Goal: Task Accomplishment & Management: Use online tool/utility

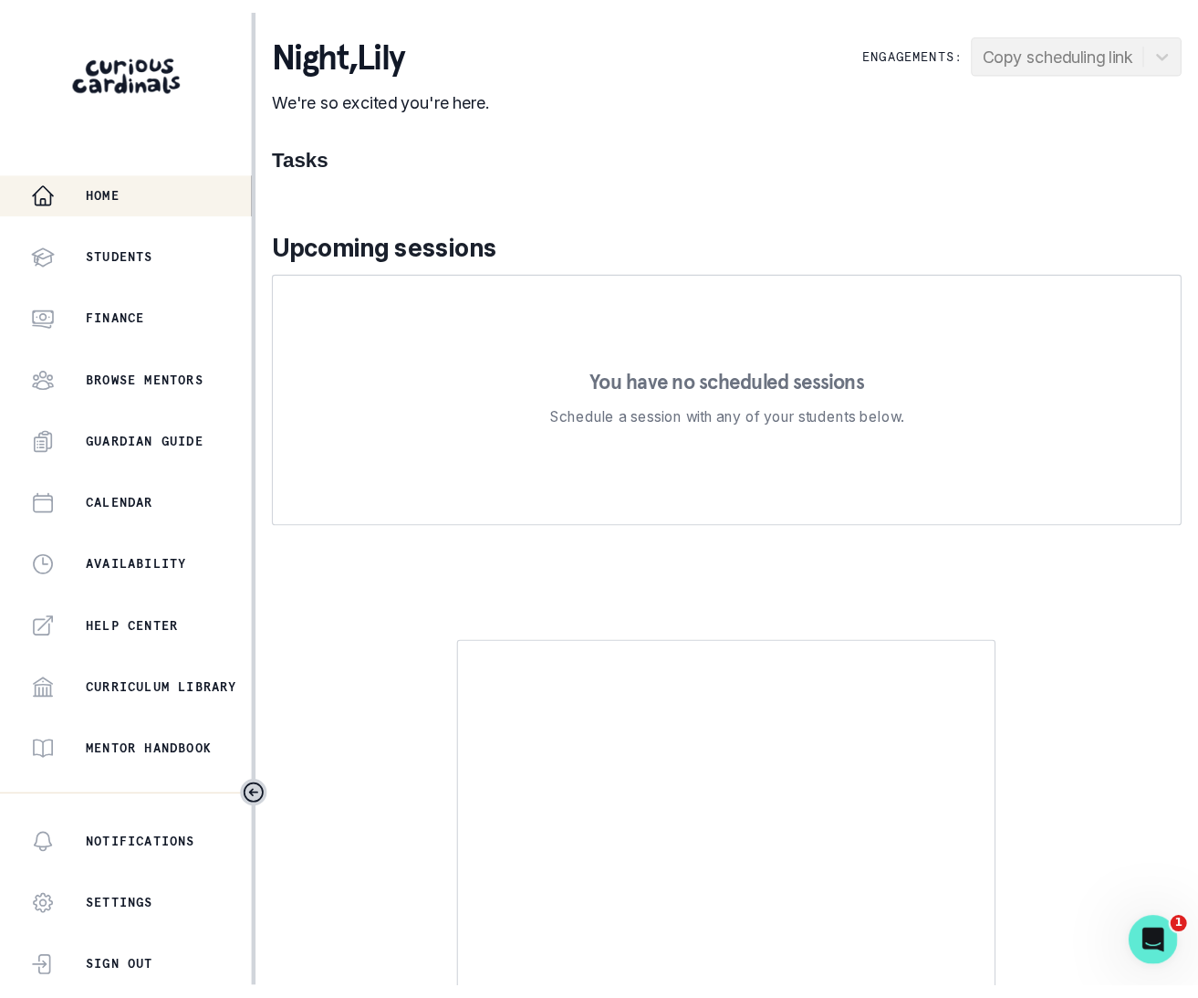
scroll to position [252, 0]
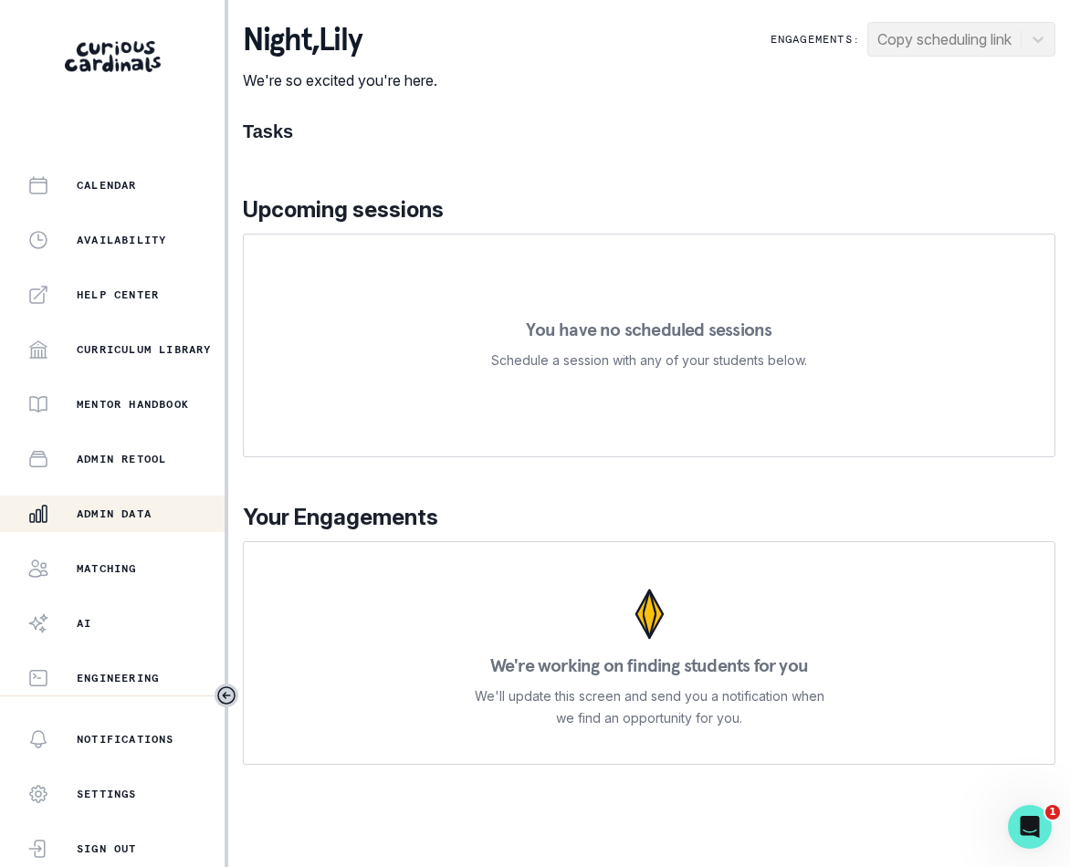
click at [128, 513] on p "Admin Data" at bounding box center [114, 514] width 75 height 15
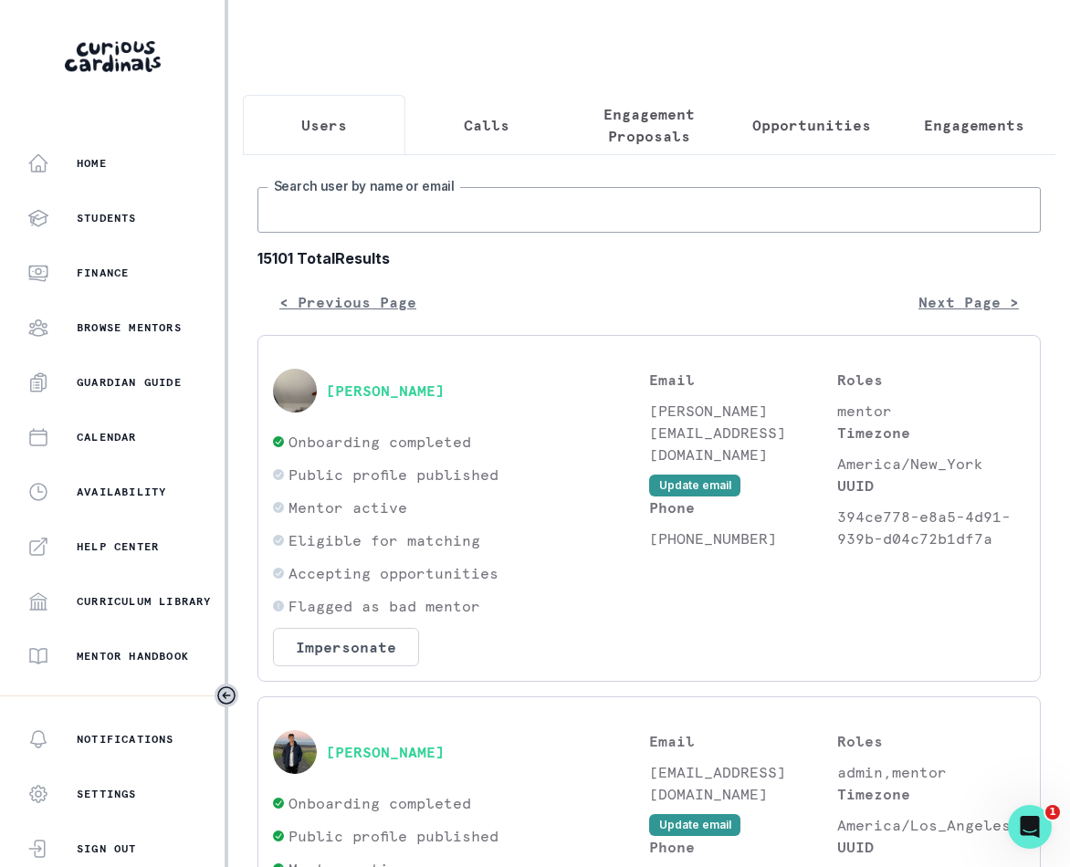
click at [496, 230] on input "Search user by name or email" at bounding box center [648, 210] width 783 height 46
type input "[PERSON_NAME]"
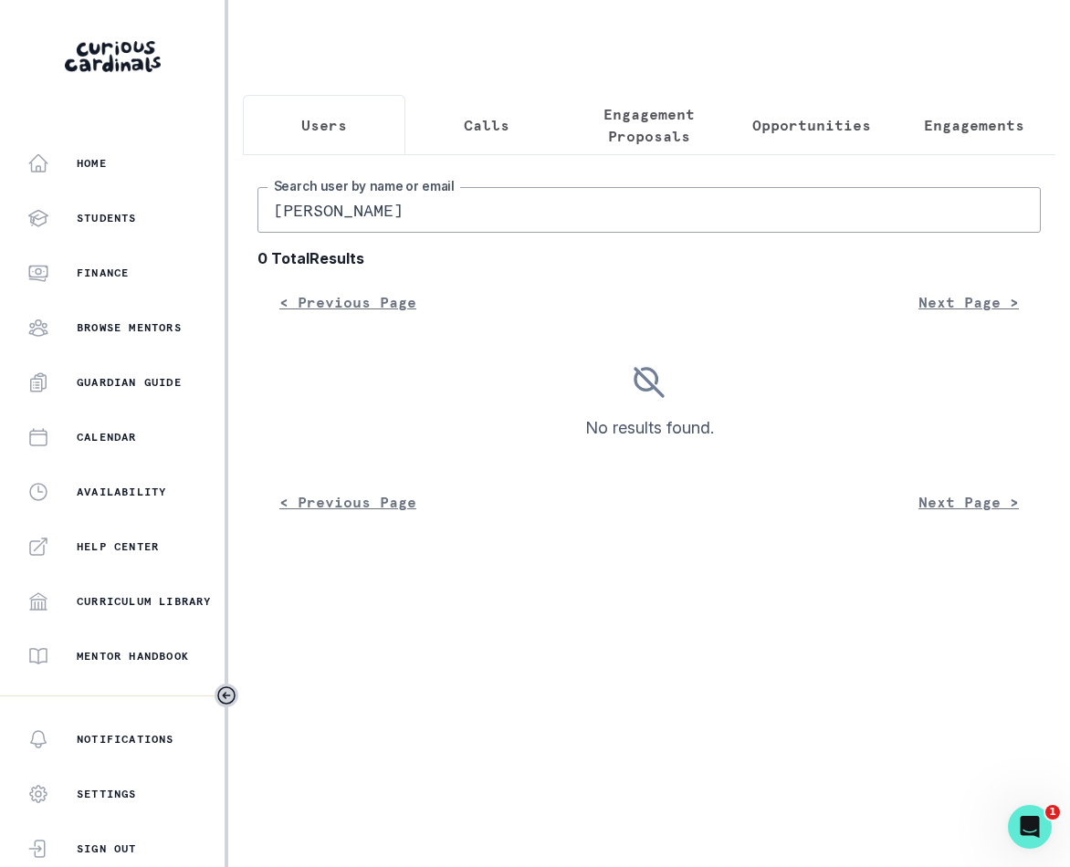
click at [469, 228] on input "[PERSON_NAME]" at bounding box center [648, 210] width 783 height 46
click at [311, 223] on input "[PERSON_NAME]" at bounding box center [648, 210] width 783 height 46
type input "[PERSON_NAME]"
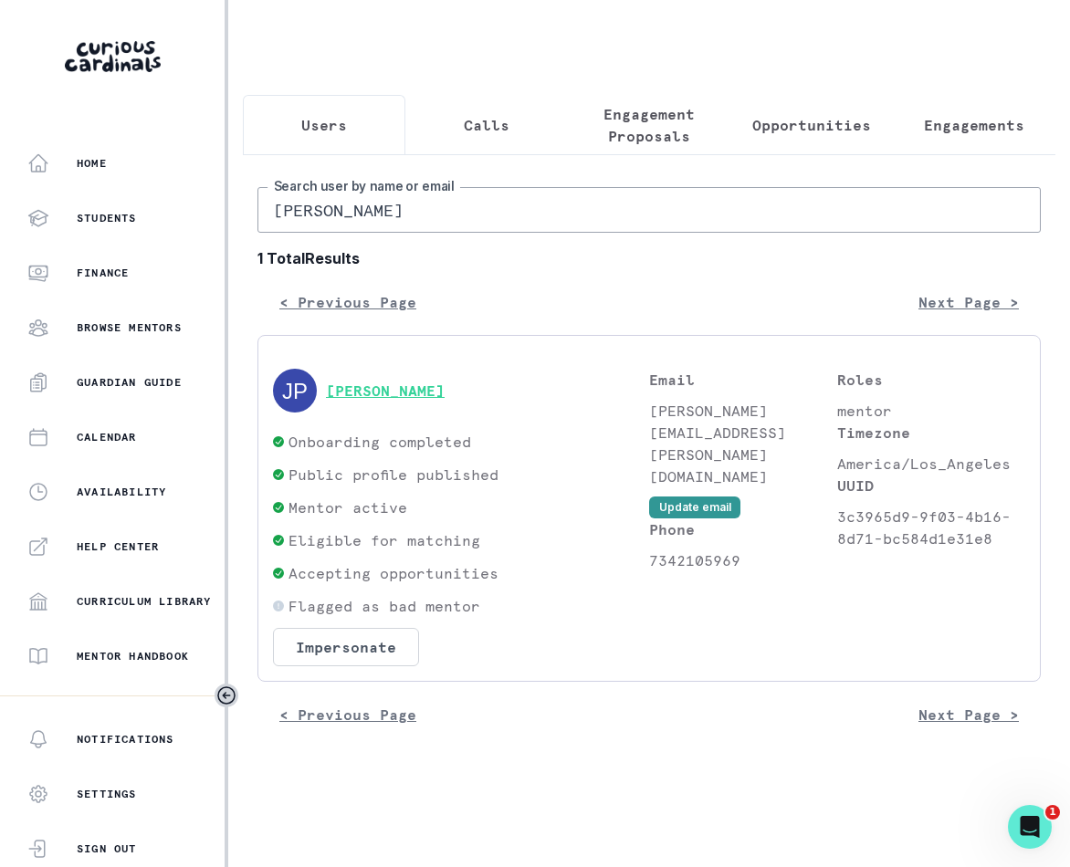
click at [443, 400] on button "[PERSON_NAME]" at bounding box center [385, 390] width 119 height 18
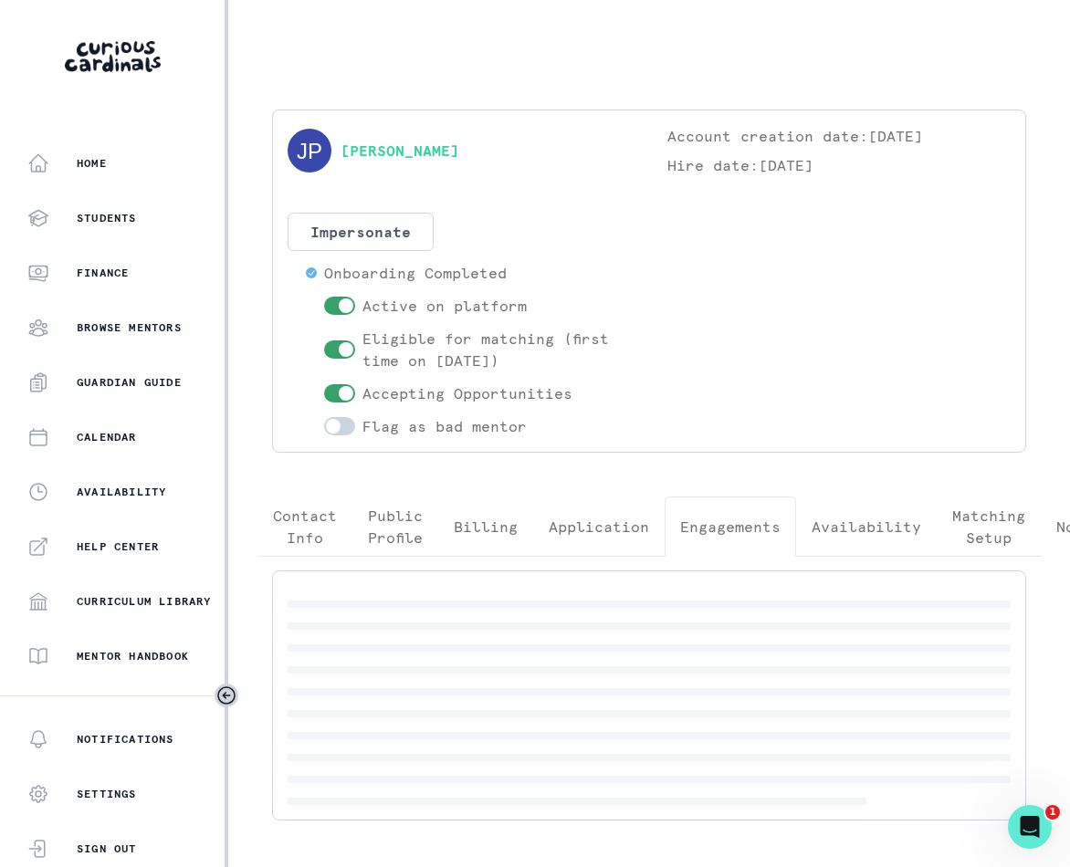
click at [739, 524] on p "Engagements" at bounding box center [730, 527] width 100 height 22
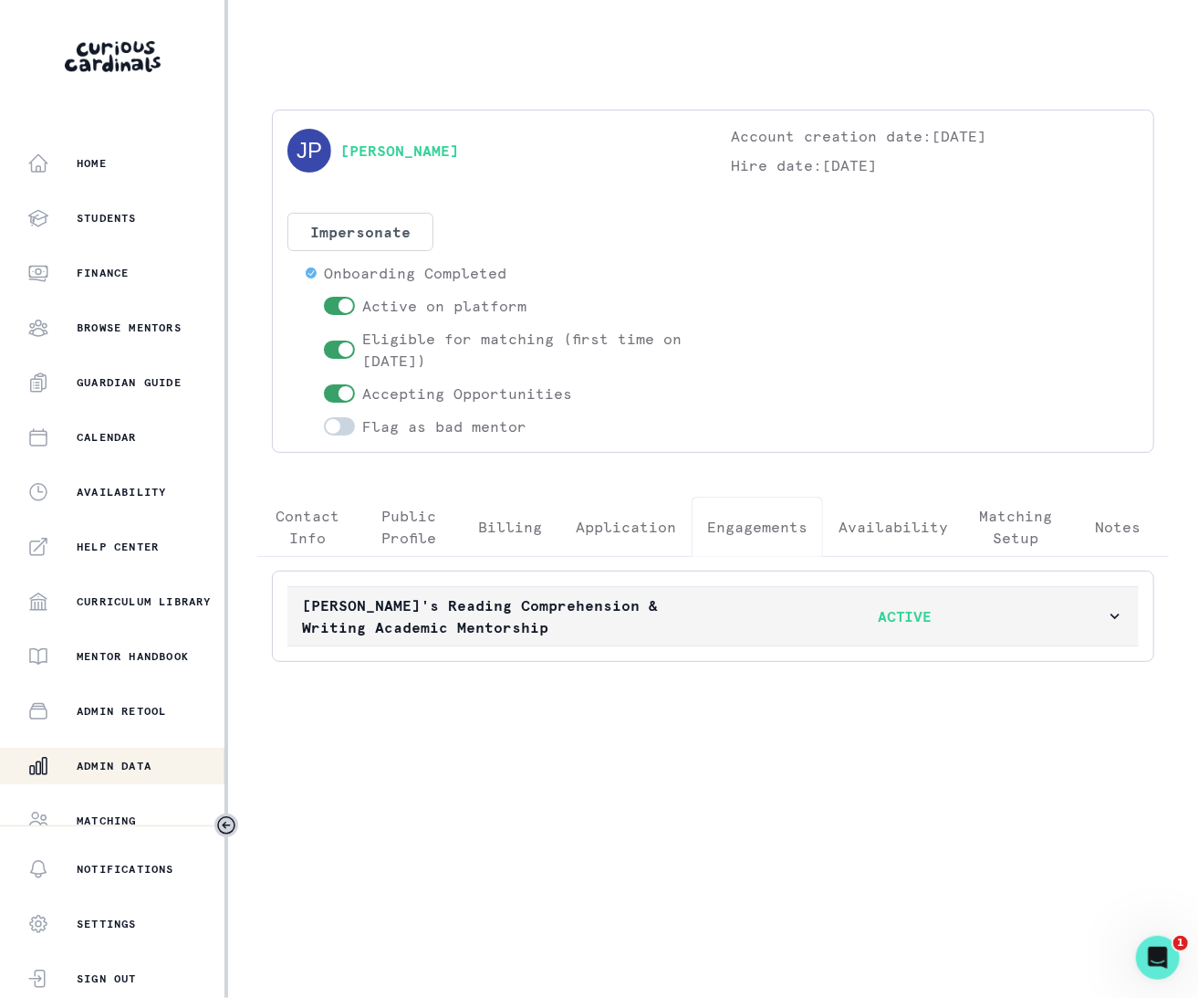
click at [1069, 617] on icon "button" at bounding box center [1115, 615] width 9 height 5
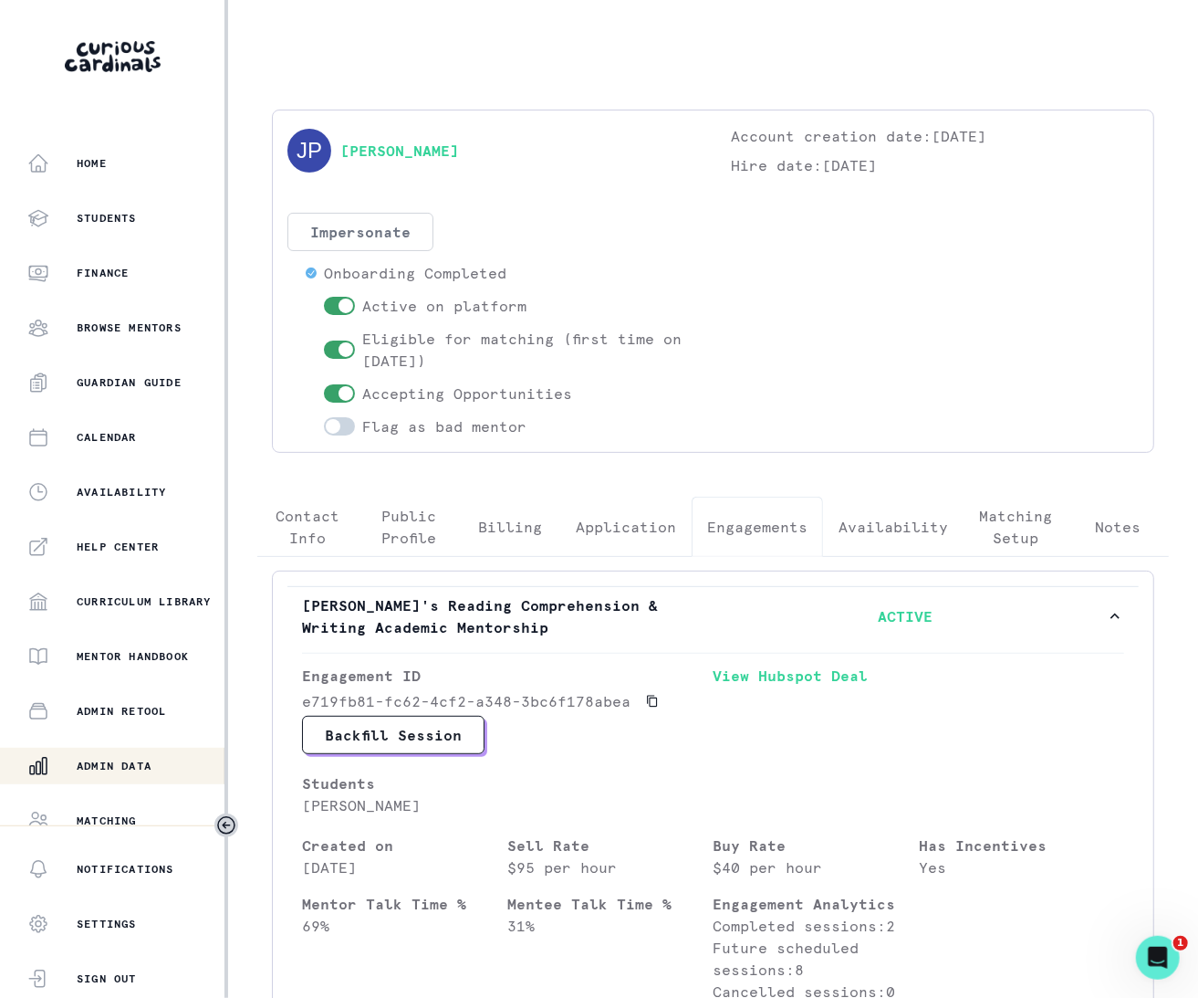
click at [399, 224] on button "Impersonate" at bounding box center [360, 232] width 146 height 38
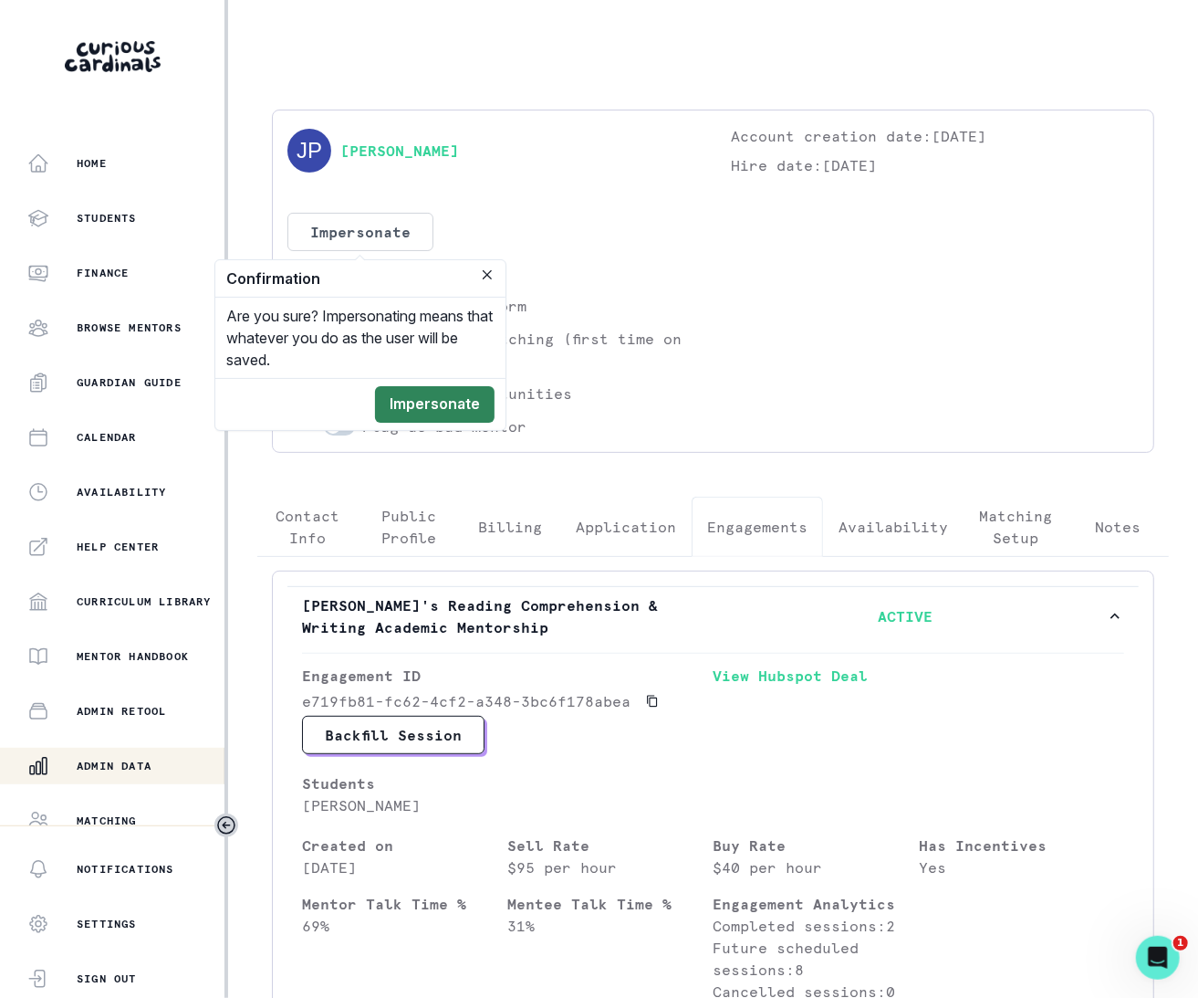
click at [407, 399] on button "Impersonate" at bounding box center [435, 404] width 120 height 37
